Goal: Task Accomplishment & Management: Manage account settings

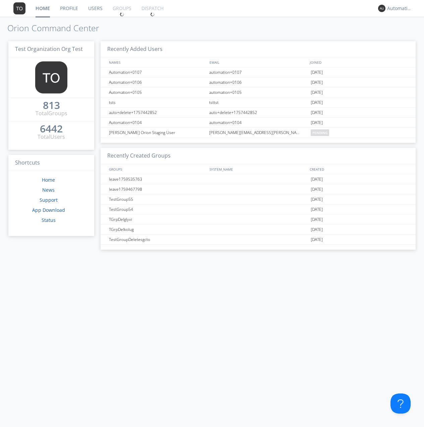
click at [121, 8] on link "Groups" at bounding box center [121, 8] width 29 height 17
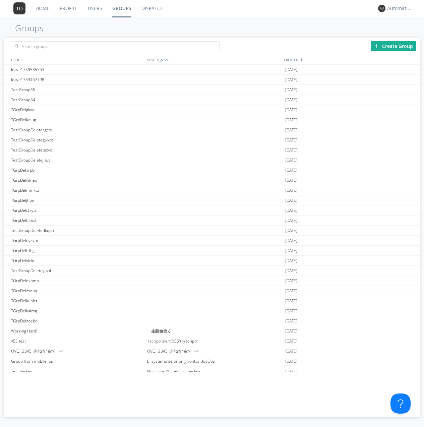
click at [393, 46] on div "Create Group" at bounding box center [393, 46] width 46 height 10
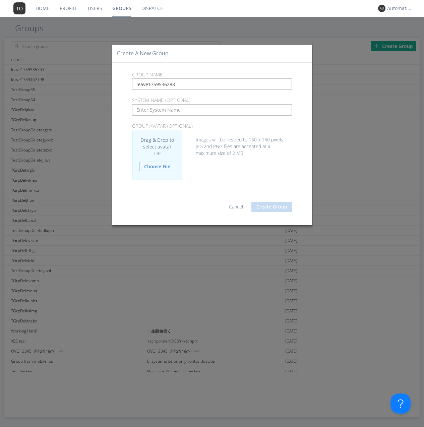
type input "leave1759536288"
click at [272, 206] on button "Create Group" at bounding box center [271, 207] width 41 height 10
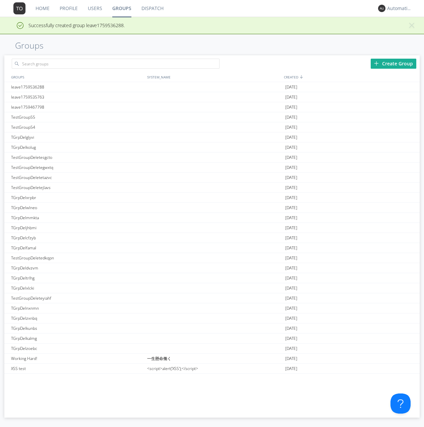
click at [121, 8] on link "Groups" at bounding box center [121, 8] width 29 height 17
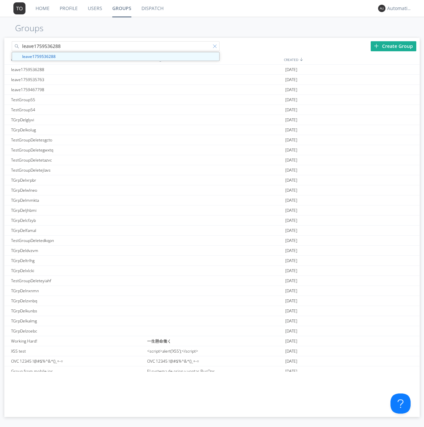
type input "leave1759536288"
click at [216, 47] on div at bounding box center [216, 47] width 7 height 7
type input "leave1759536288"
click at [77, 69] on div "leave1759536288" at bounding box center [77, 70] width 136 height 10
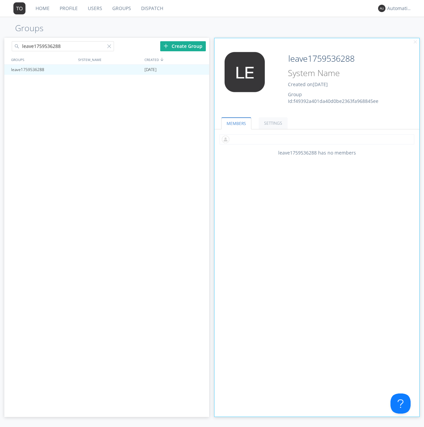
click at [316, 139] on input "text" at bounding box center [316, 139] width 195 height 10
type input "automation+0102"
click at [315, 139] on input "text" at bounding box center [316, 139] width 195 height 10
type input "automation+0103"
click at [315, 139] on input "text" at bounding box center [316, 139] width 195 height 10
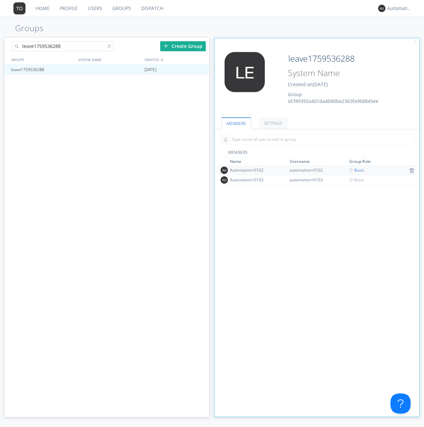
click at [354, 170] on span "Basic" at bounding box center [356, 170] width 15 height 6
